Goal: Information Seeking & Learning: Find specific fact

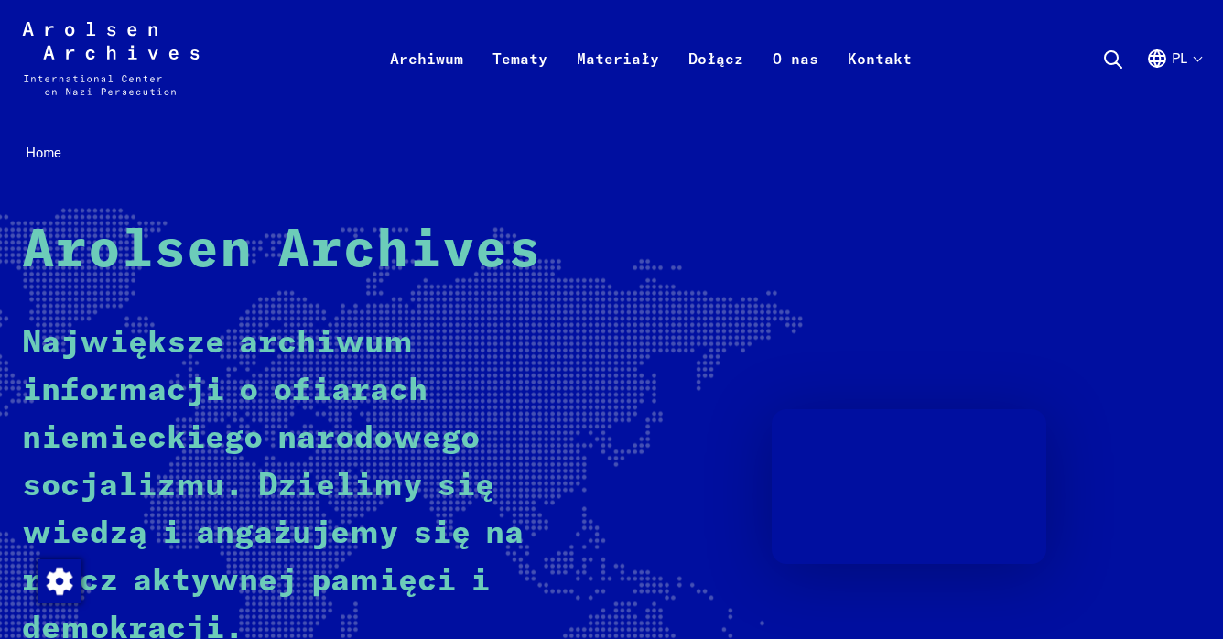
scroll to position [303, 0]
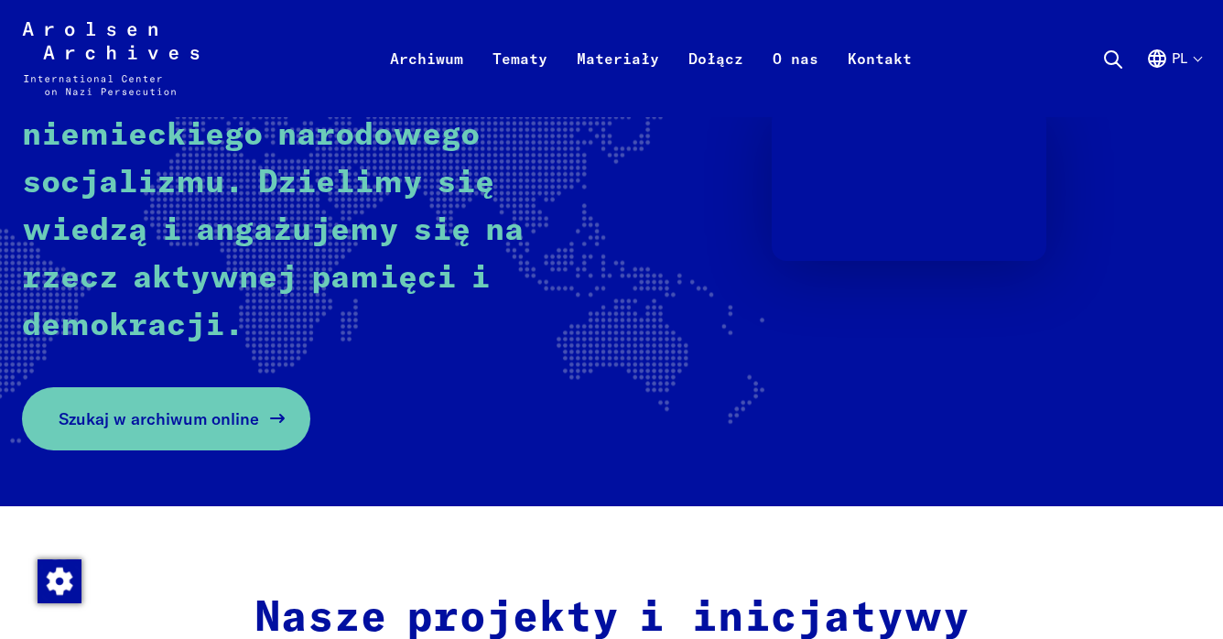
click at [208, 420] on span "Szukaj w archiwum online" at bounding box center [159, 418] width 200 height 25
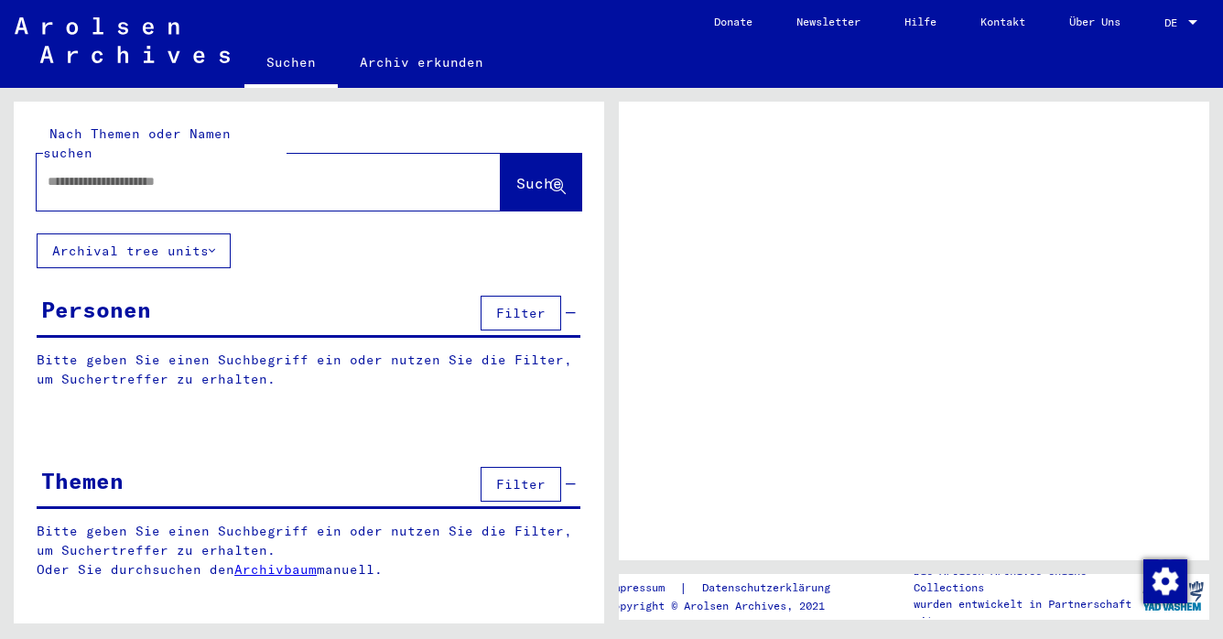
click at [275, 172] on input "text" at bounding box center [252, 181] width 409 height 19
click at [1184, 21] on span "DE" at bounding box center [1174, 22] width 20 height 13
click at [1192, 21] on div at bounding box center [1192, 22] width 9 height 5
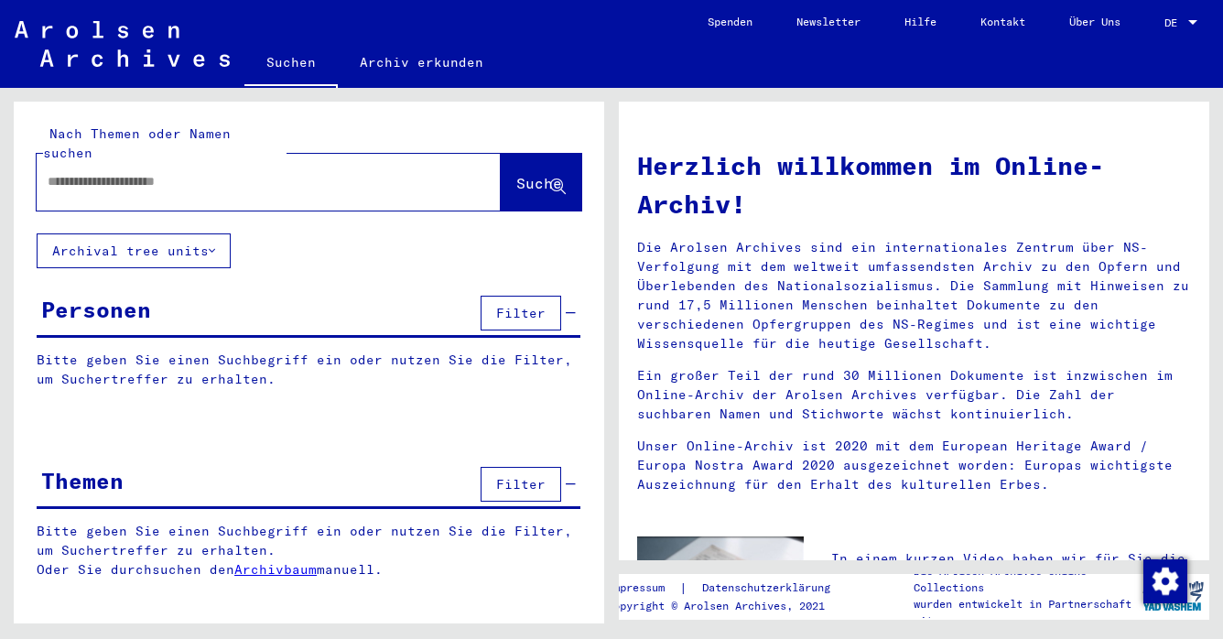
click at [1194, 21] on div at bounding box center [1192, 22] width 9 height 5
click at [1156, 27] on span "English" at bounding box center [1146, 33] width 45 height 14
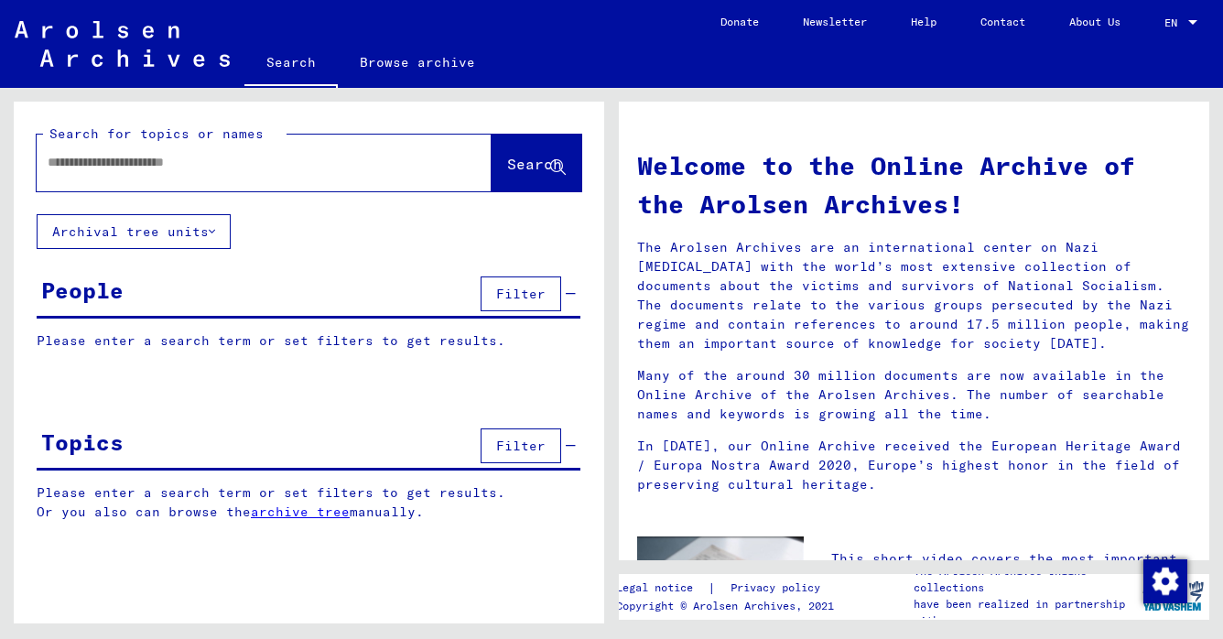
click at [221, 172] on div at bounding box center [237, 162] width 400 height 41
click at [162, 162] on input "text" at bounding box center [242, 162] width 389 height 19
type input "**********"
click at [511, 164] on span "Search" at bounding box center [534, 164] width 55 height 18
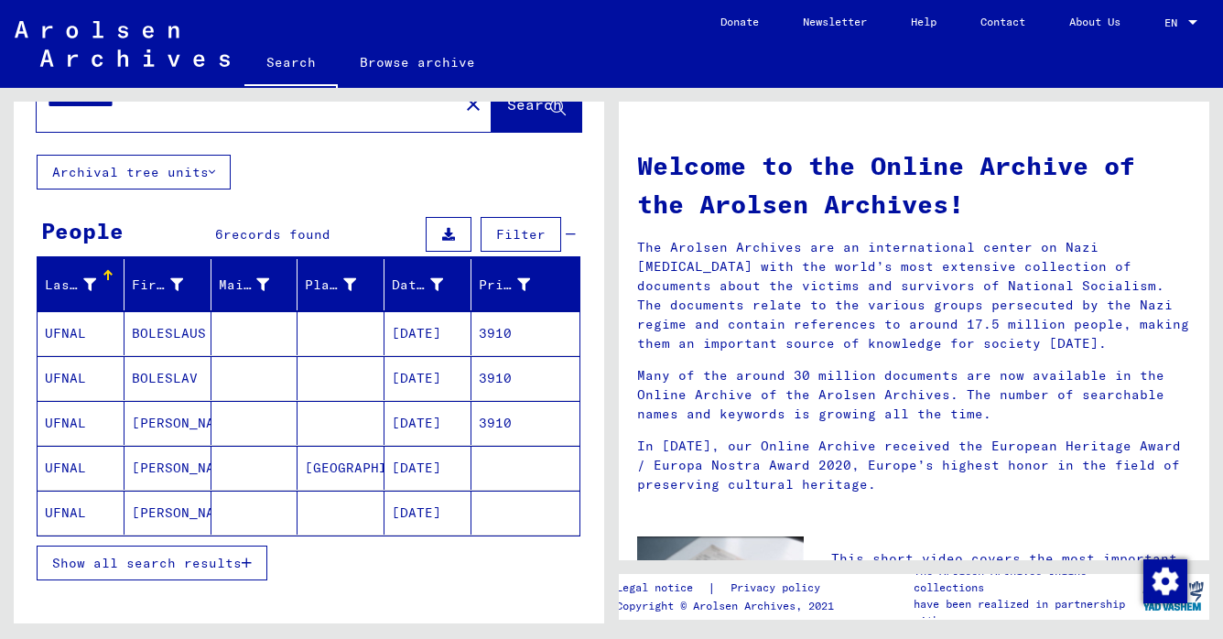
scroll to position [70, 0]
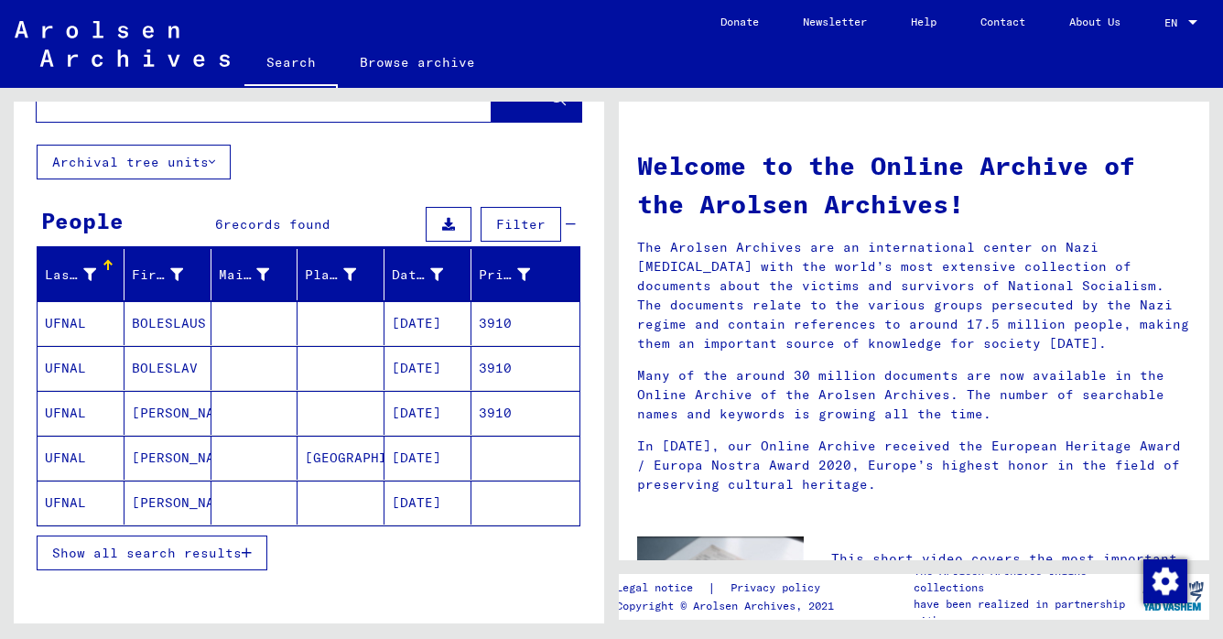
click at [159, 325] on mat-cell "BOLESLAUS" at bounding box center [168, 323] width 87 height 44
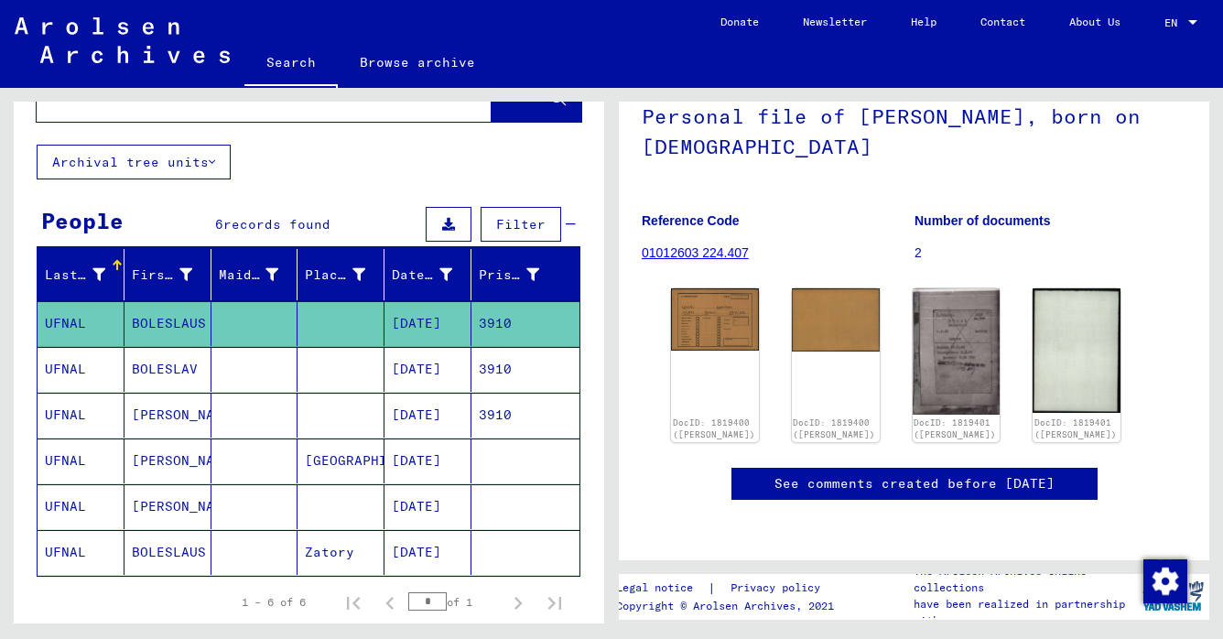
scroll to position [242, 0]
click at [166, 322] on mat-cell "BOLESLAUS" at bounding box center [168, 323] width 87 height 45
click at [89, 318] on mat-cell "UFNAL" at bounding box center [81, 323] width 87 height 45
click at [96, 367] on mat-cell "UFNAL" at bounding box center [81, 369] width 87 height 45
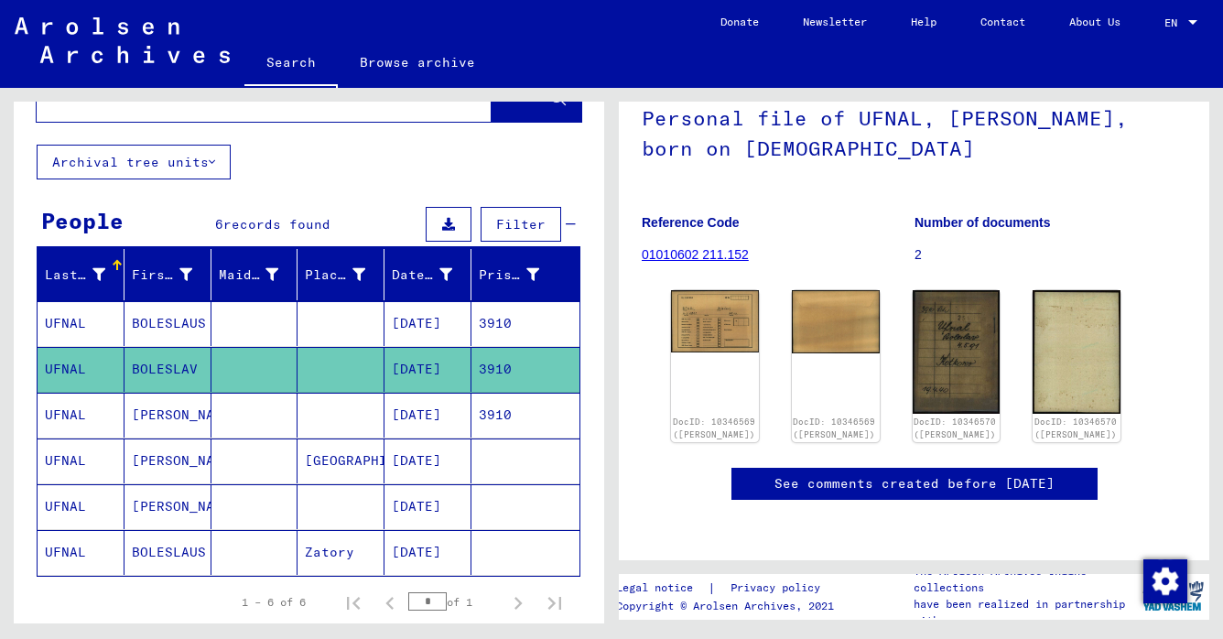
scroll to position [211, 0]
click at [92, 417] on mat-cell "UFNAL" at bounding box center [81, 415] width 87 height 45
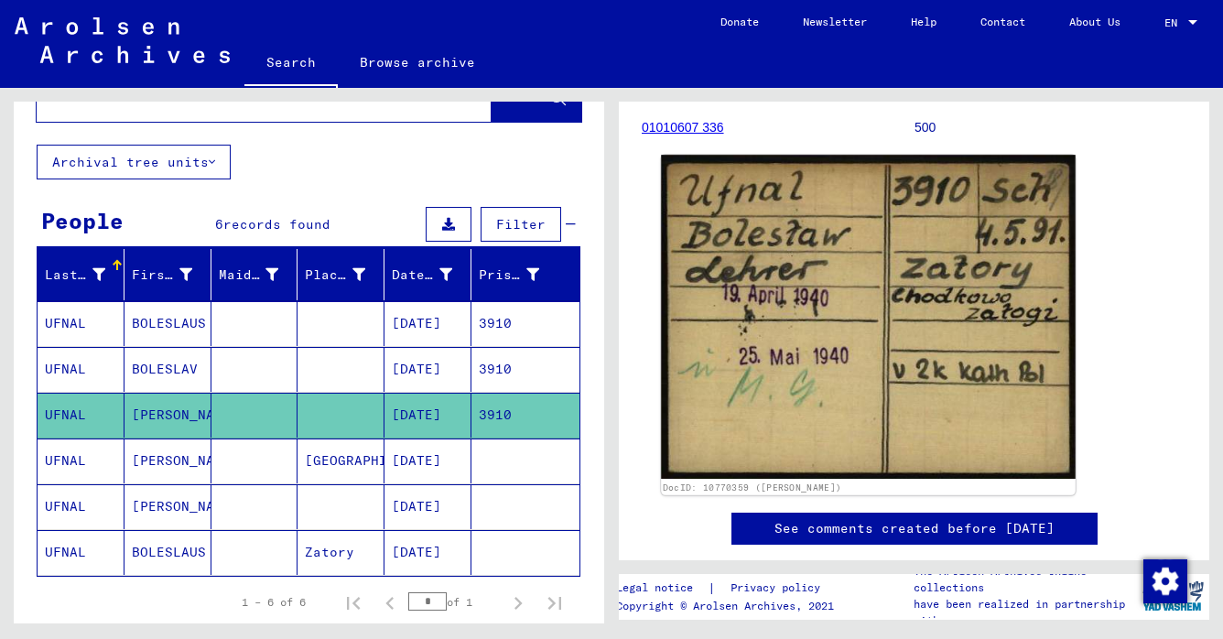
scroll to position [211, 0]
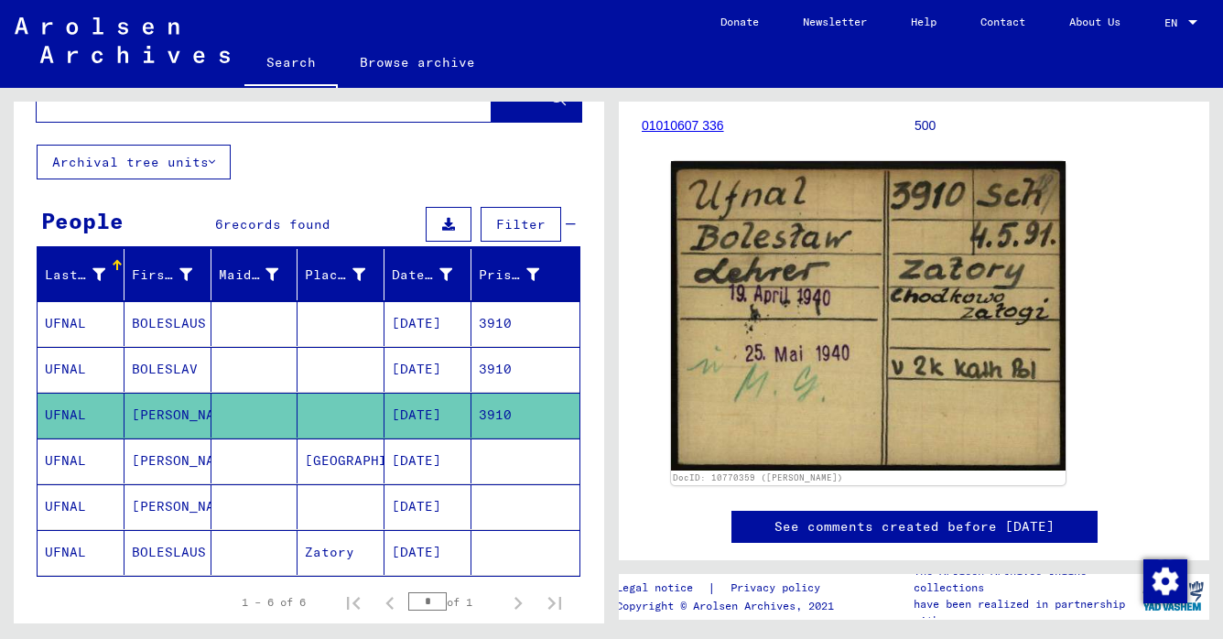
click at [95, 369] on mat-cell "UFNAL" at bounding box center [81, 369] width 87 height 45
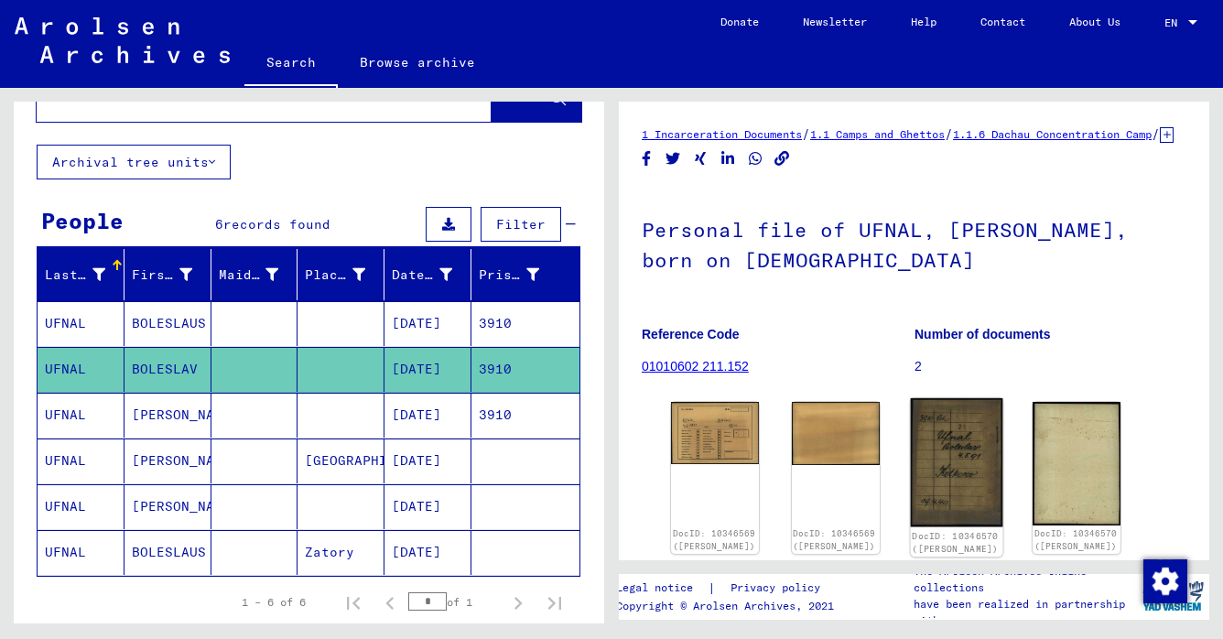
click at [947, 456] on img at bounding box center [956, 462] width 92 height 129
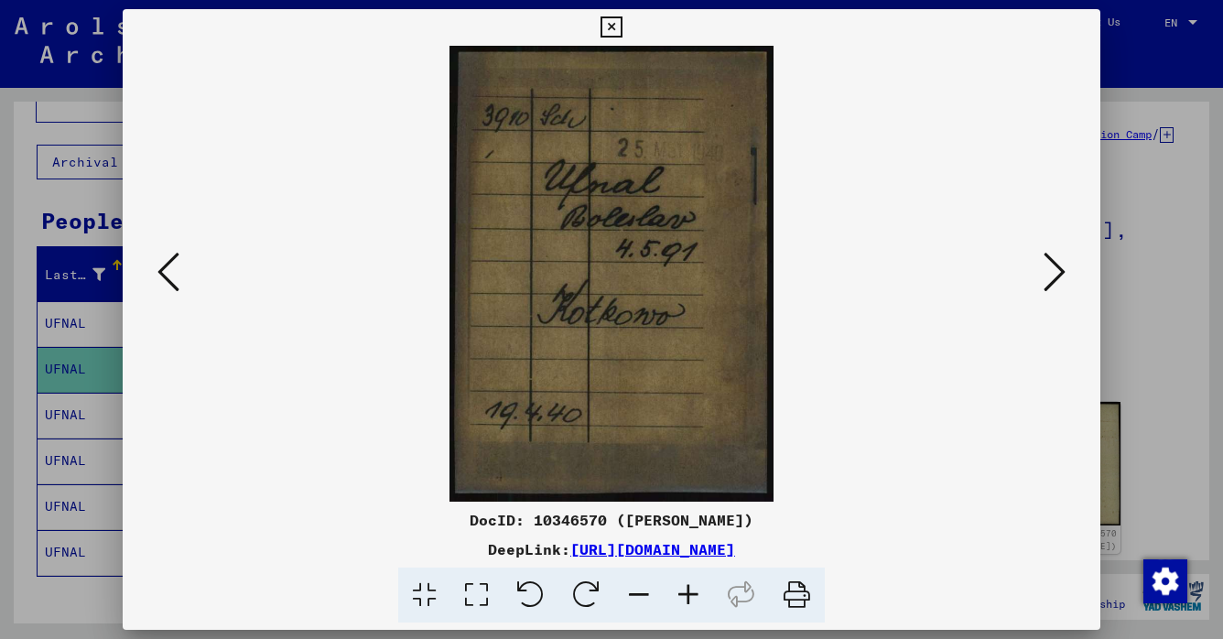
click at [1057, 267] on icon at bounding box center [1055, 272] width 22 height 44
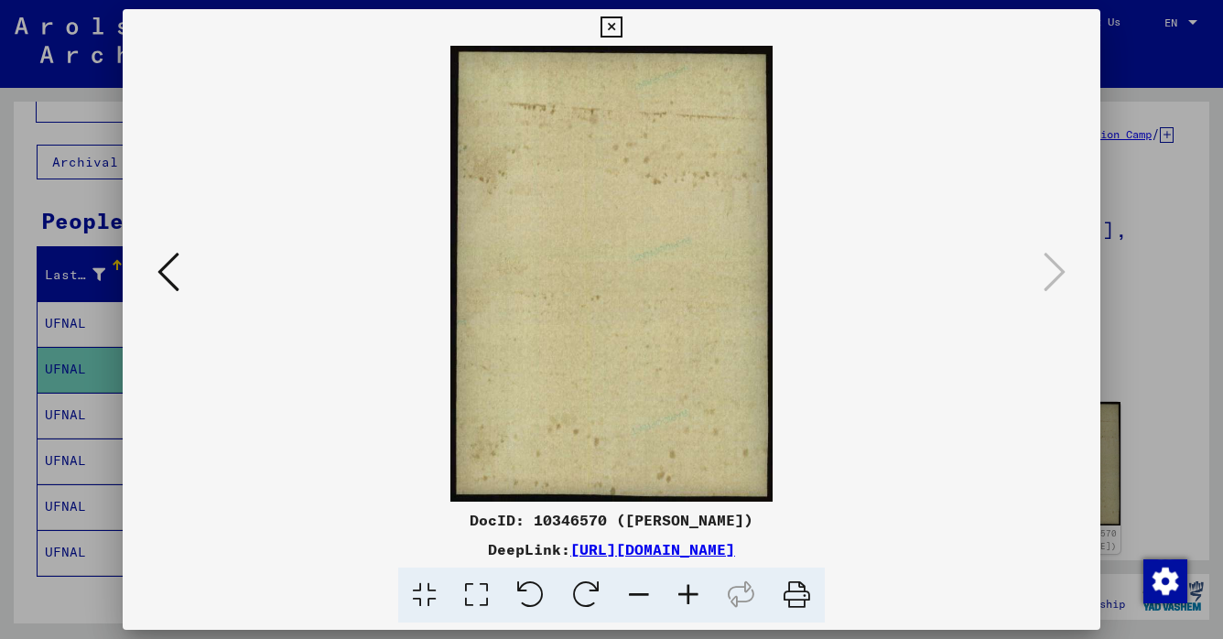
click at [171, 276] on icon at bounding box center [168, 272] width 22 height 44
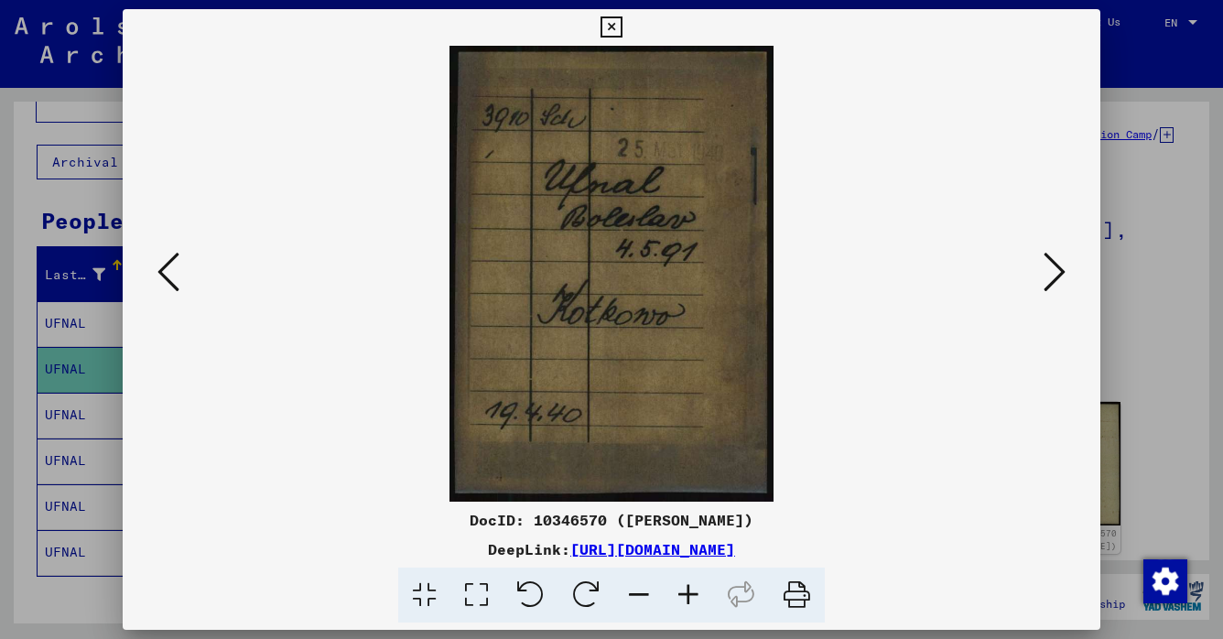
click at [171, 276] on icon at bounding box center [168, 272] width 22 height 44
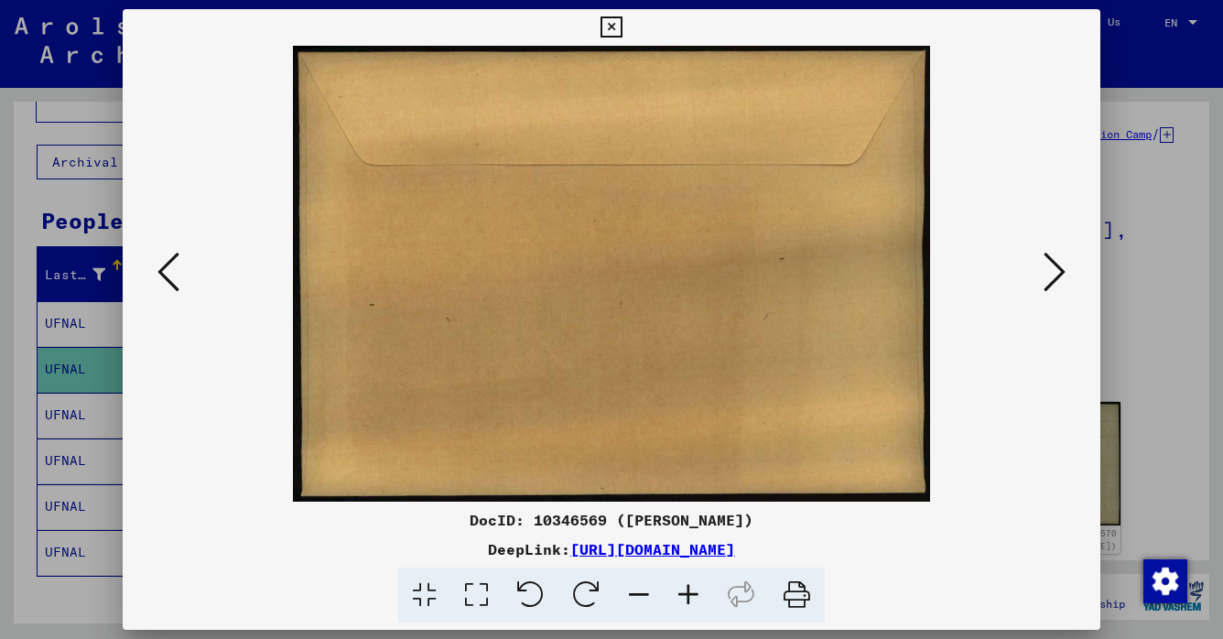
click at [171, 276] on icon at bounding box center [168, 272] width 22 height 44
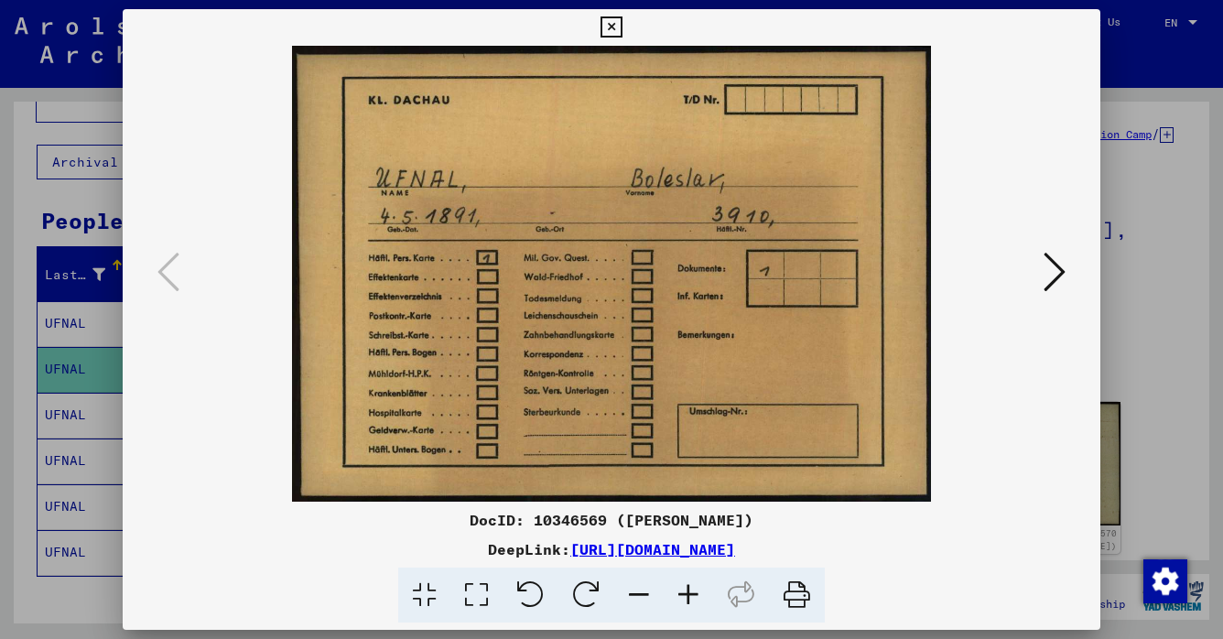
click at [622, 24] on icon at bounding box center [611, 27] width 21 height 22
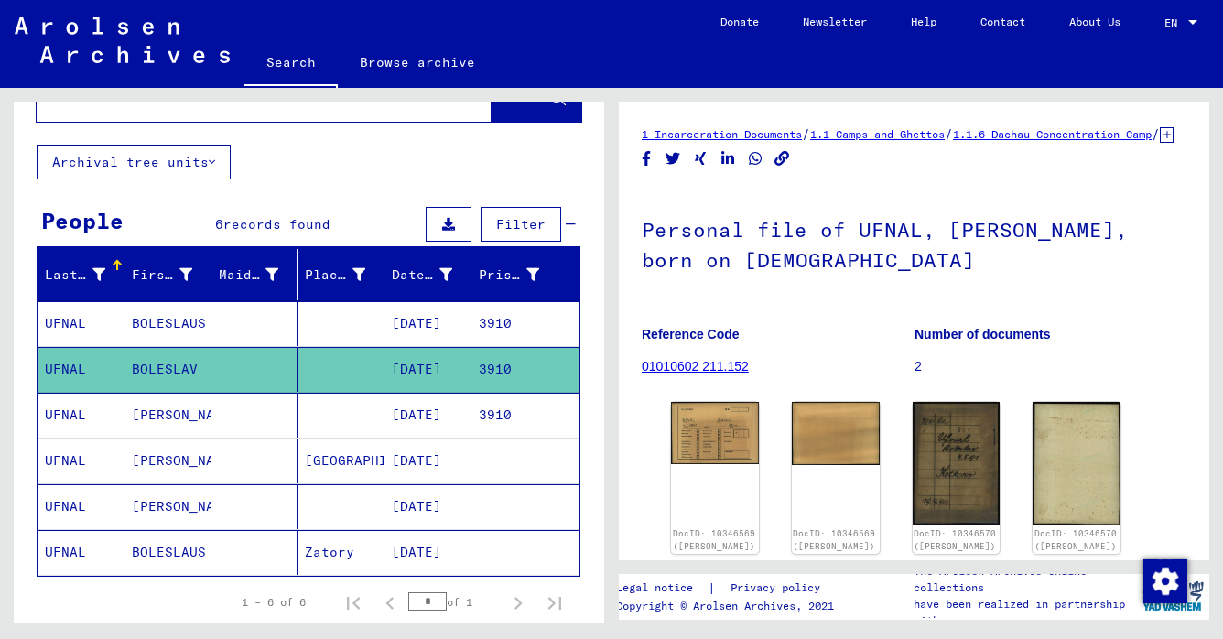
click at [425, 317] on mat-cell "05/04/1891" at bounding box center [427, 323] width 87 height 45
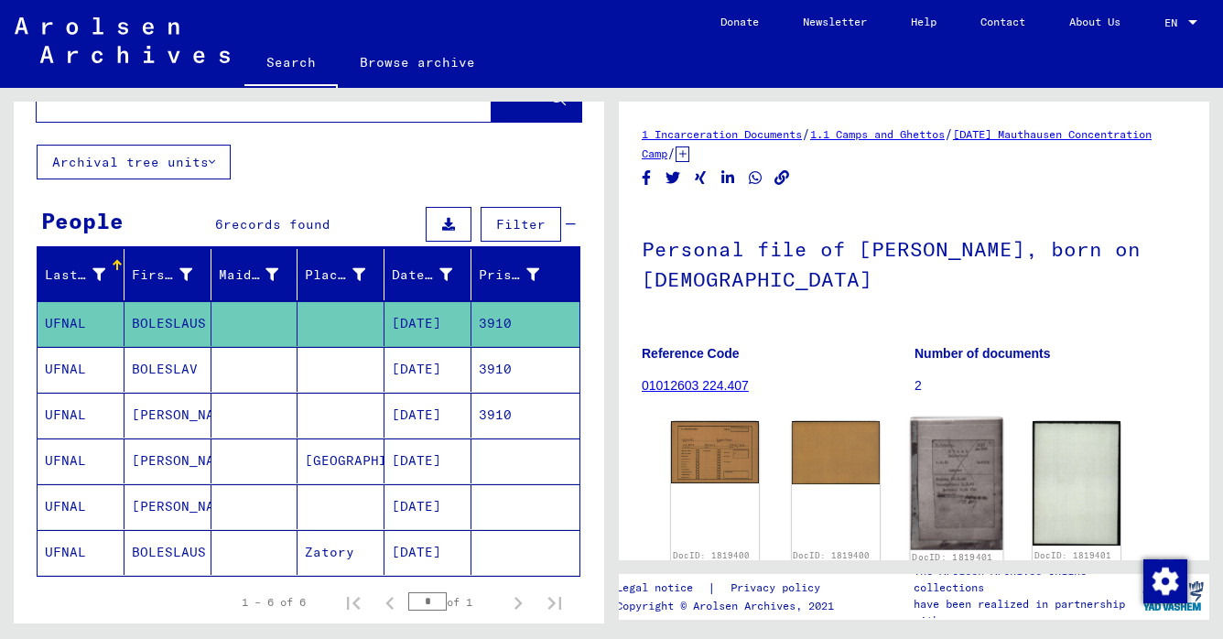
click at [958, 468] on img at bounding box center [956, 483] width 92 height 133
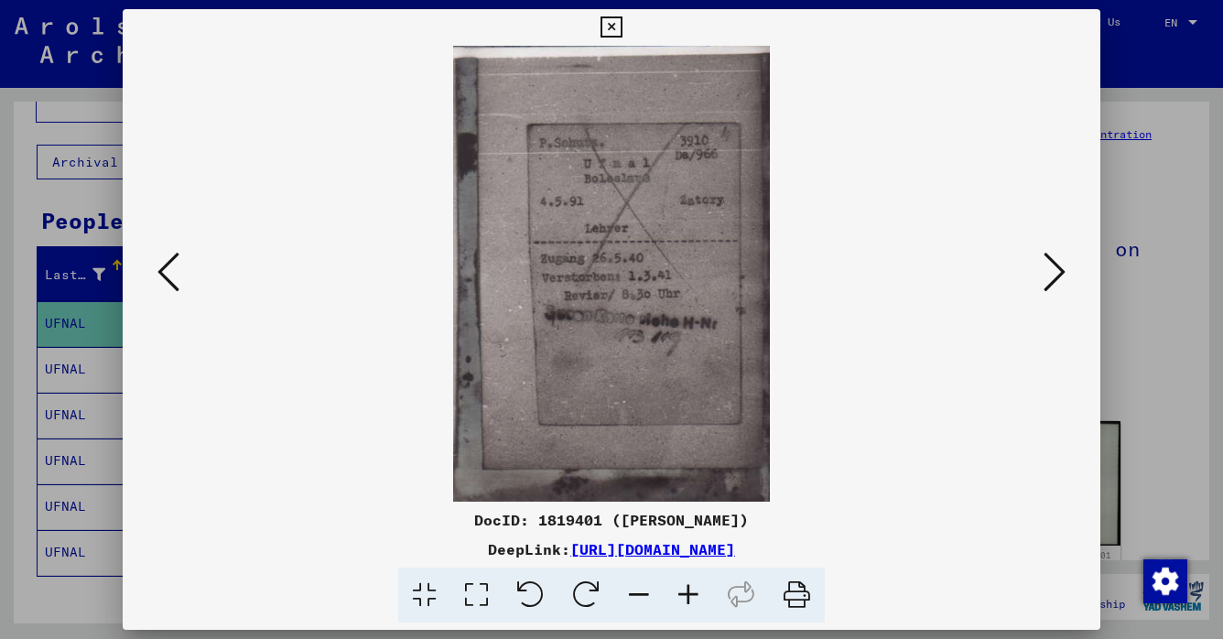
click at [1057, 267] on icon at bounding box center [1055, 272] width 22 height 44
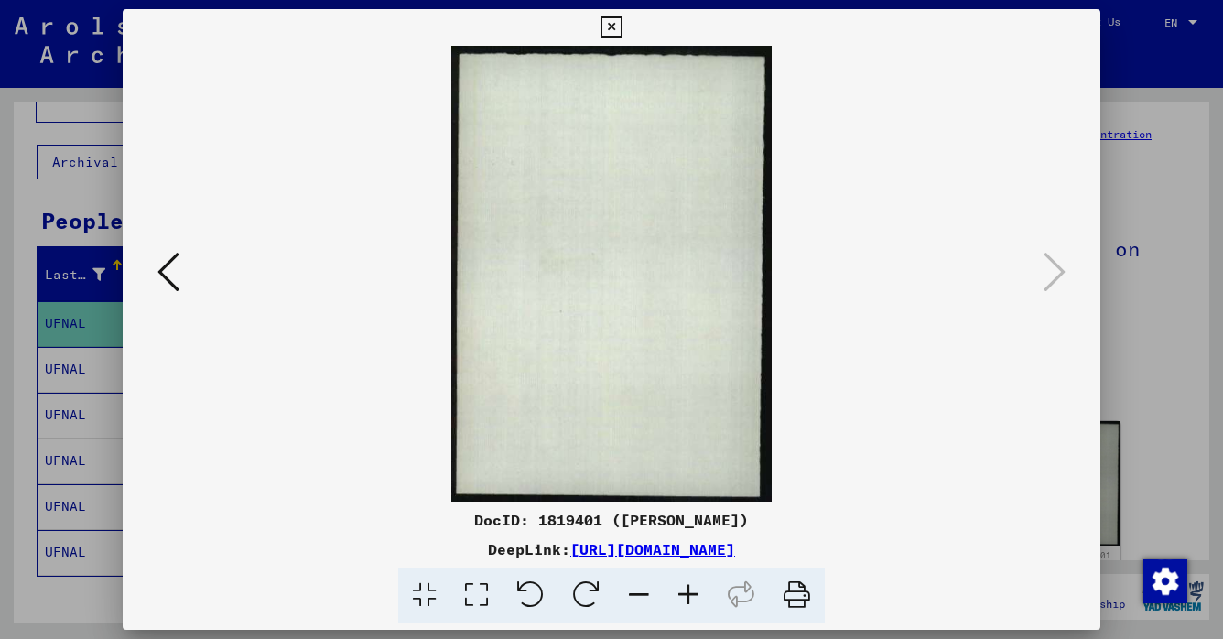
click at [164, 273] on icon at bounding box center [168, 272] width 22 height 44
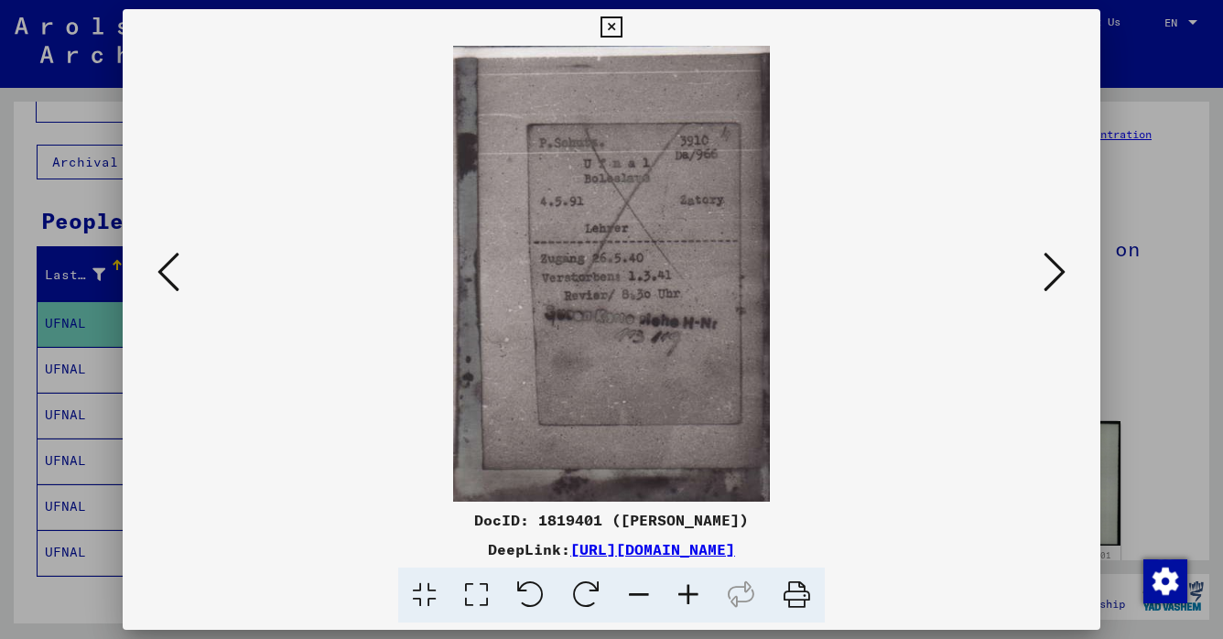
click at [164, 273] on icon at bounding box center [168, 272] width 22 height 44
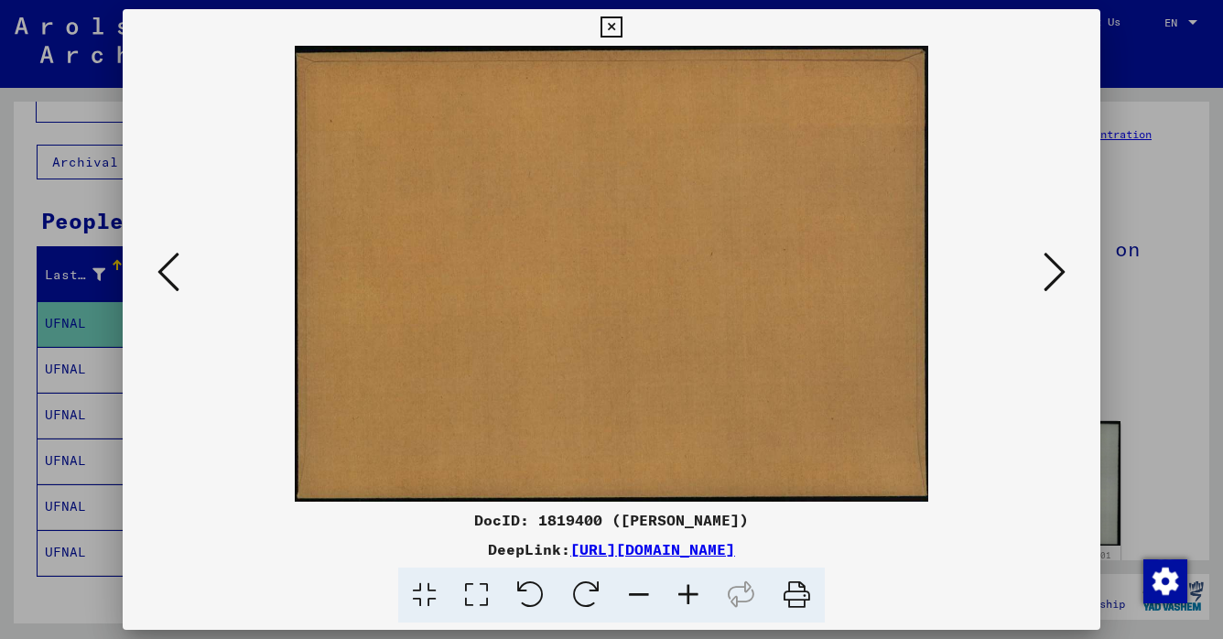
click at [164, 273] on icon at bounding box center [168, 272] width 22 height 44
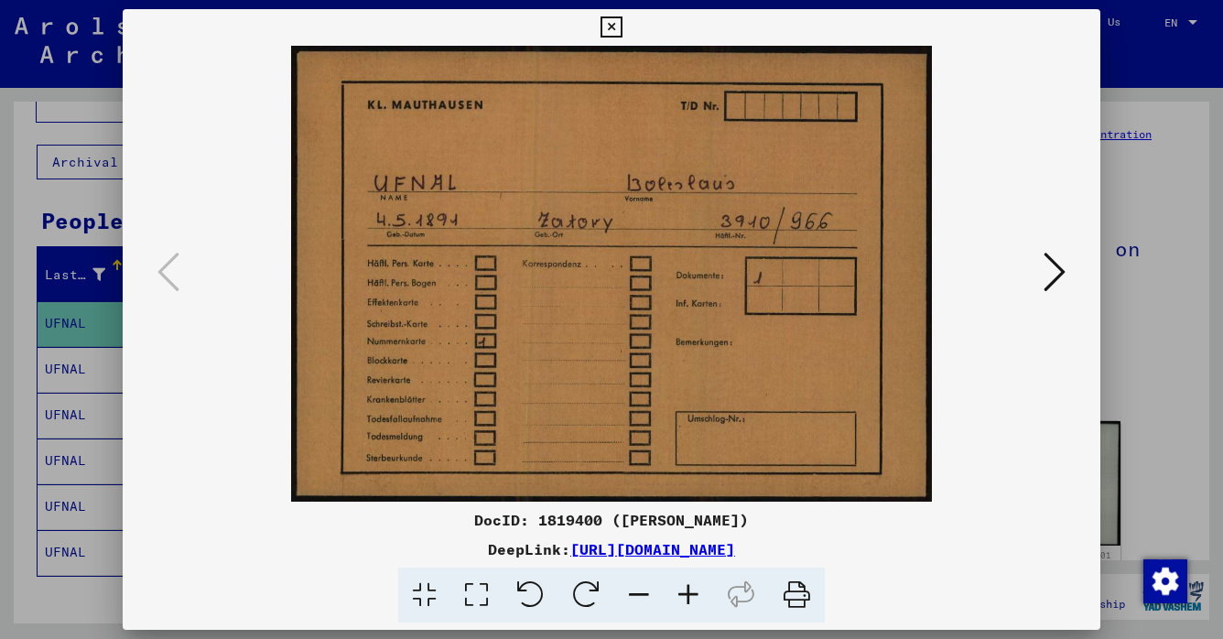
click at [622, 26] on icon at bounding box center [611, 27] width 21 height 22
